Goal: Navigation & Orientation: Find specific page/section

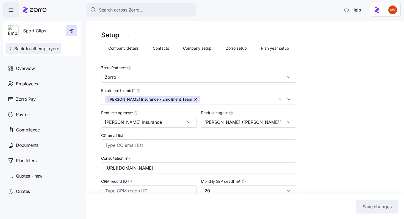
scroll to position [23, 0]
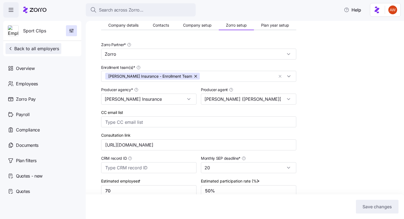
click at [39, 49] on span "Back to all employers" at bounding box center [33, 48] width 51 height 7
